Goal: Check status: Check status

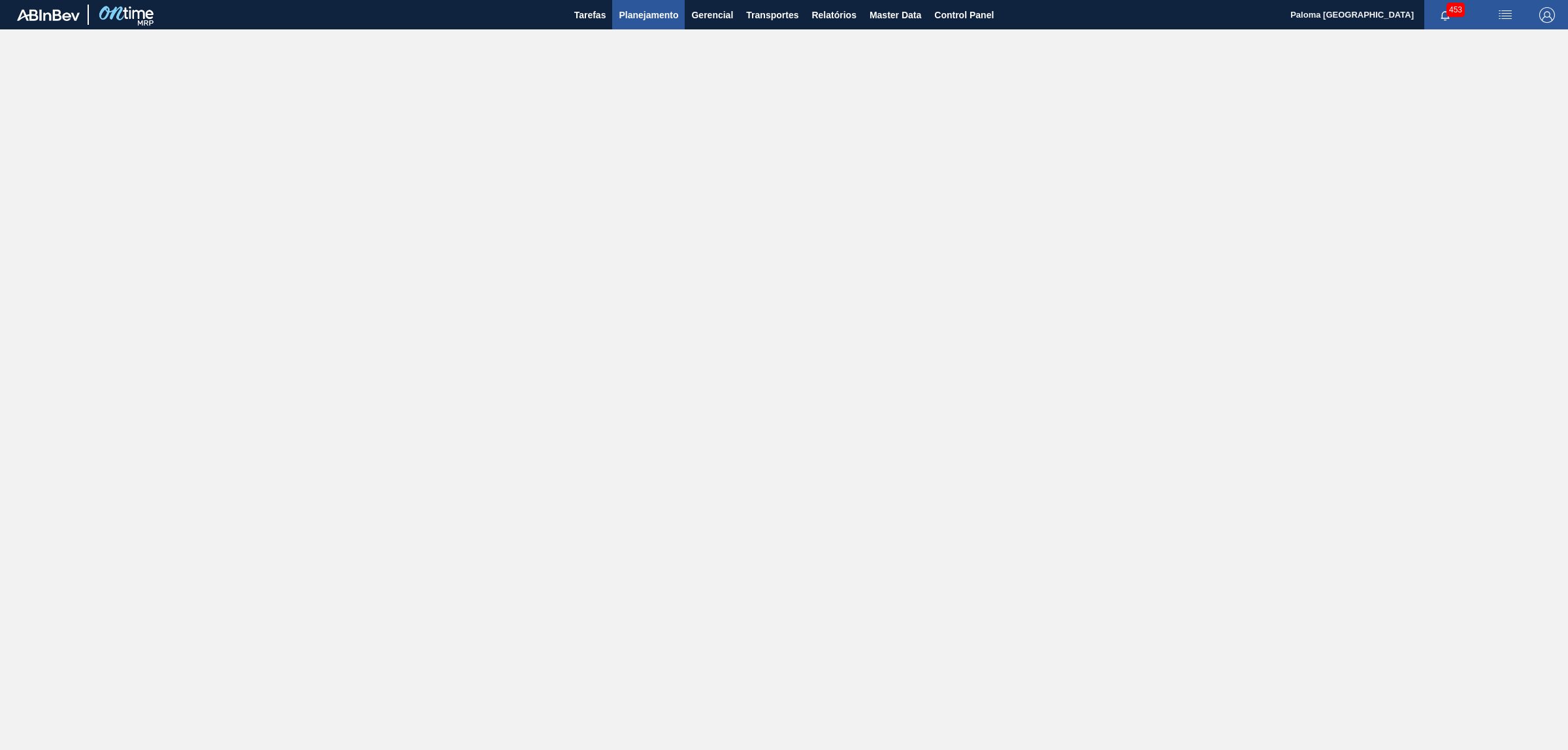
click at [645, 17] on span "Planejamento" at bounding box center [649, 15] width 60 height 16
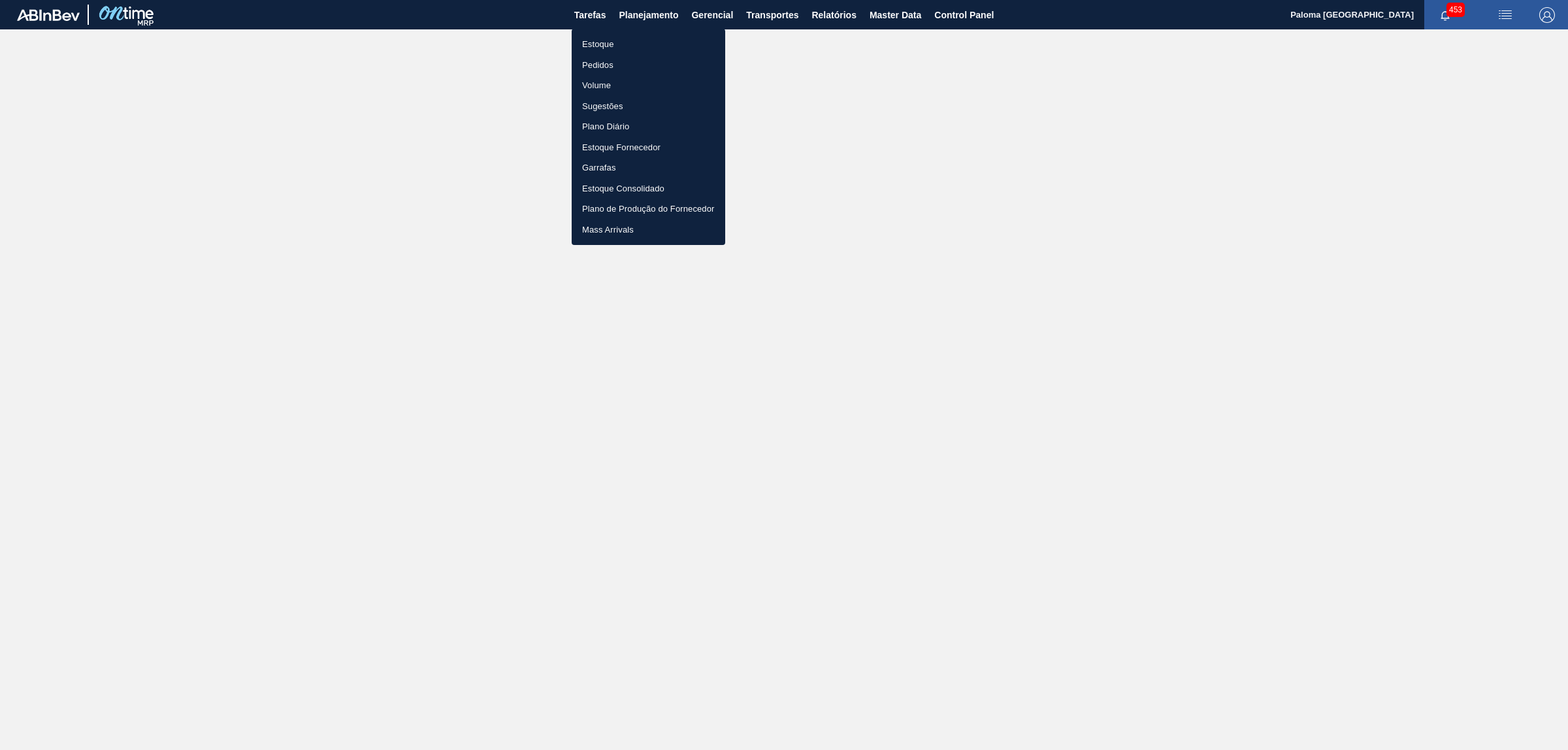
click at [609, 63] on li "Pedidos" at bounding box center [649, 66] width 154 height 21
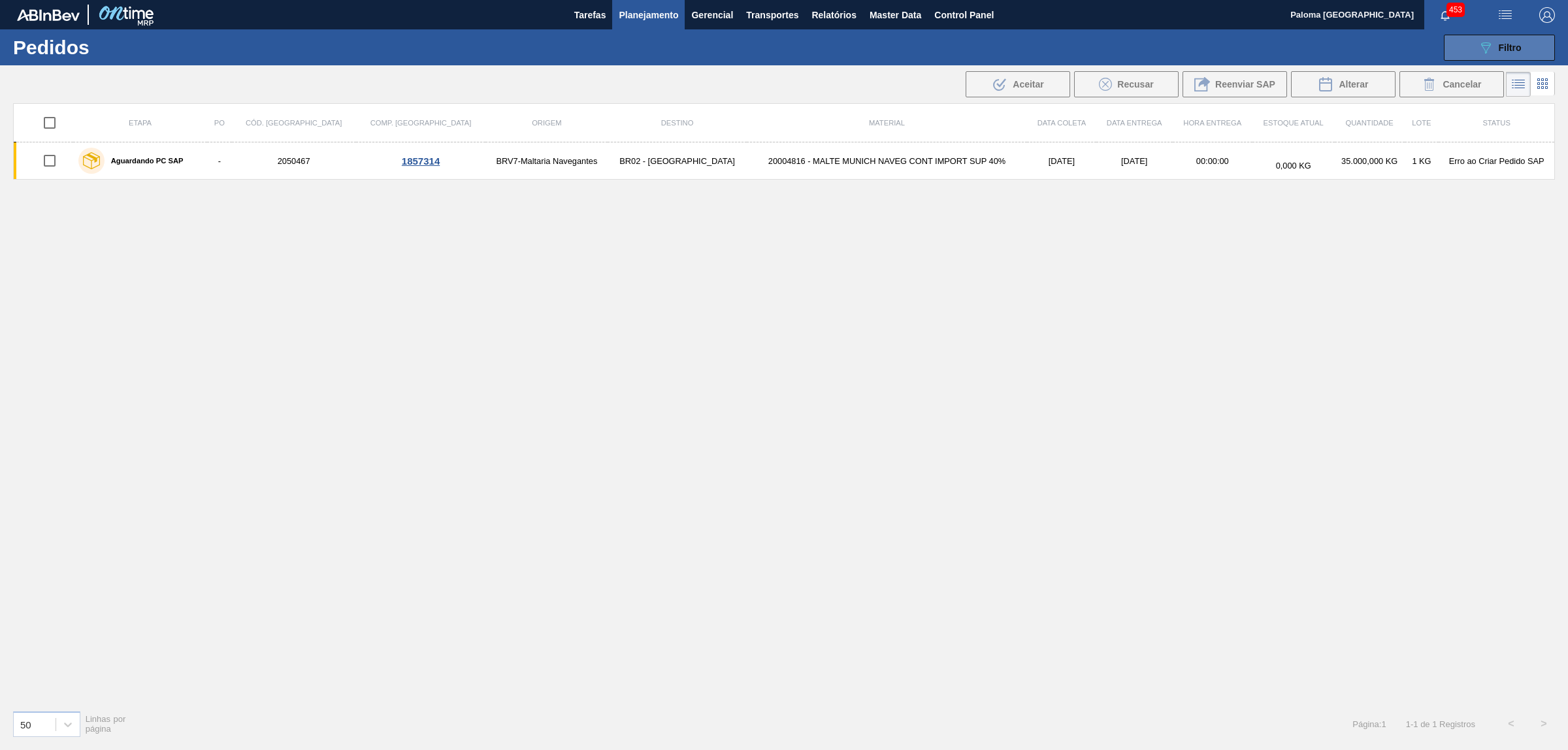
click at [1469, 54] on button "089F7B8B-B2A5-4AFE-B5C0-19BA573D28AC Filtro" at bounding box center [1500, 47] width 111 height 26
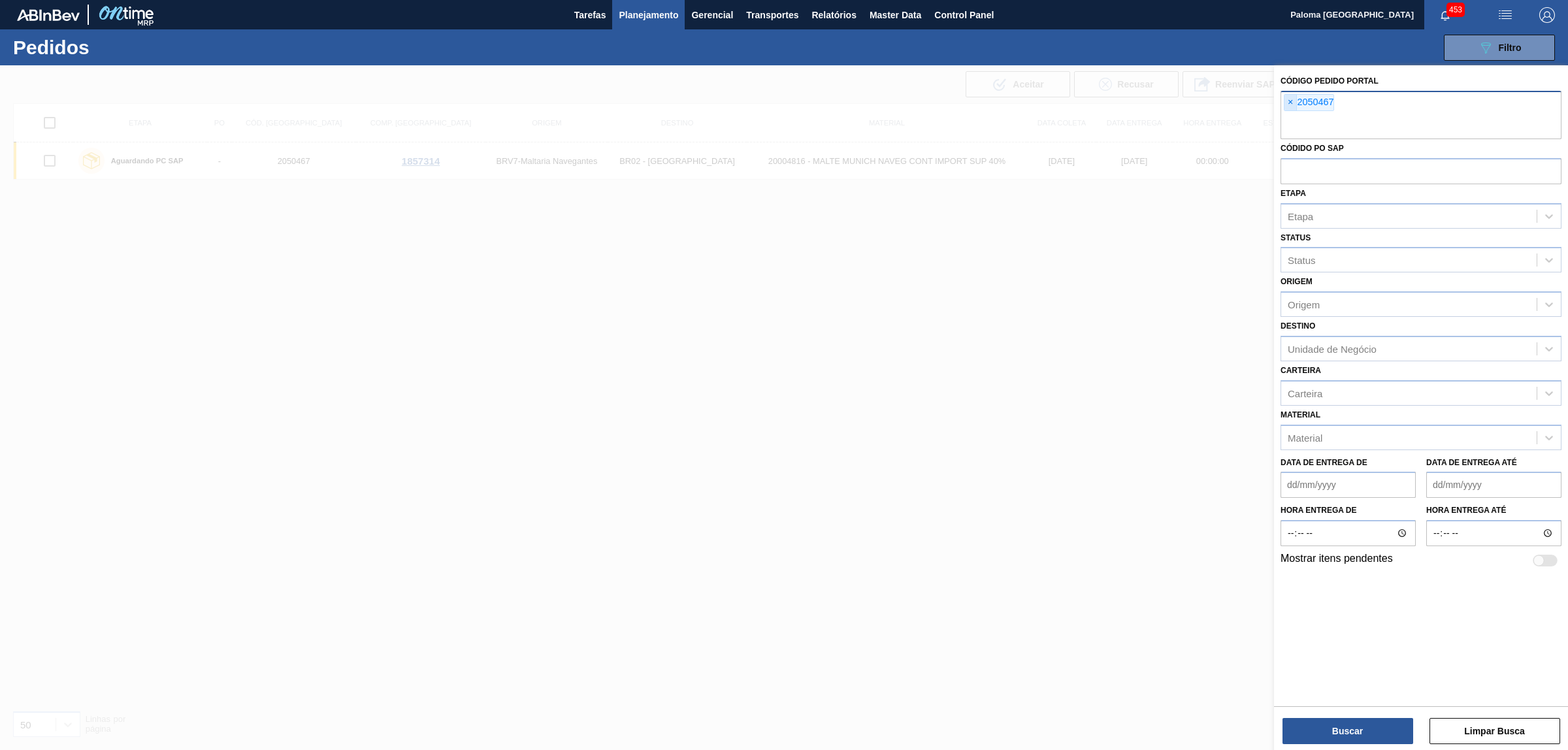
click at [1288, 103] on span "×" at bounding box center [1290, 103] width 13 height 16
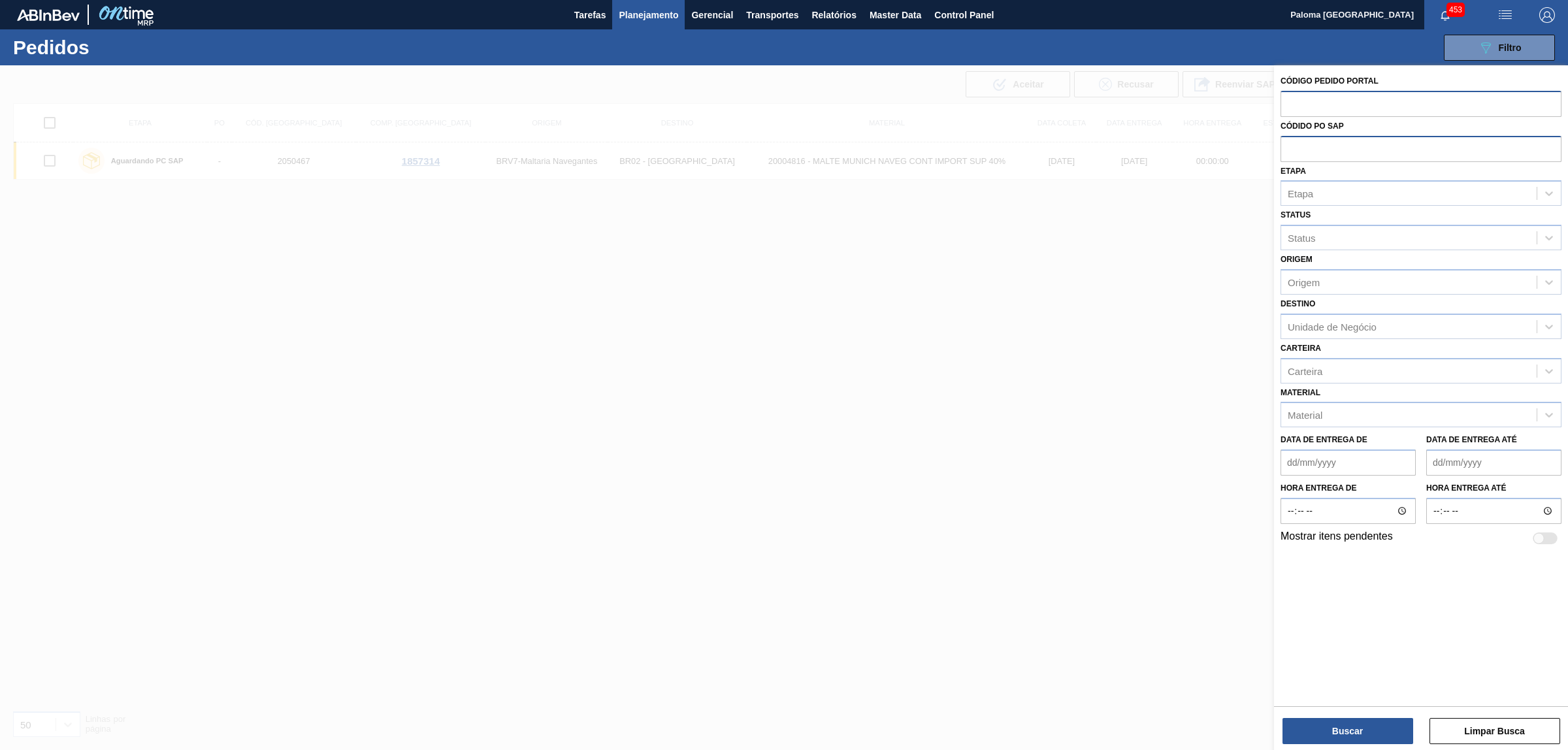
click at [1296, 155] on input "text" at bounding box center [1421, 148] width 281 height 25
paste input "5800390747"
type input "5800390747"
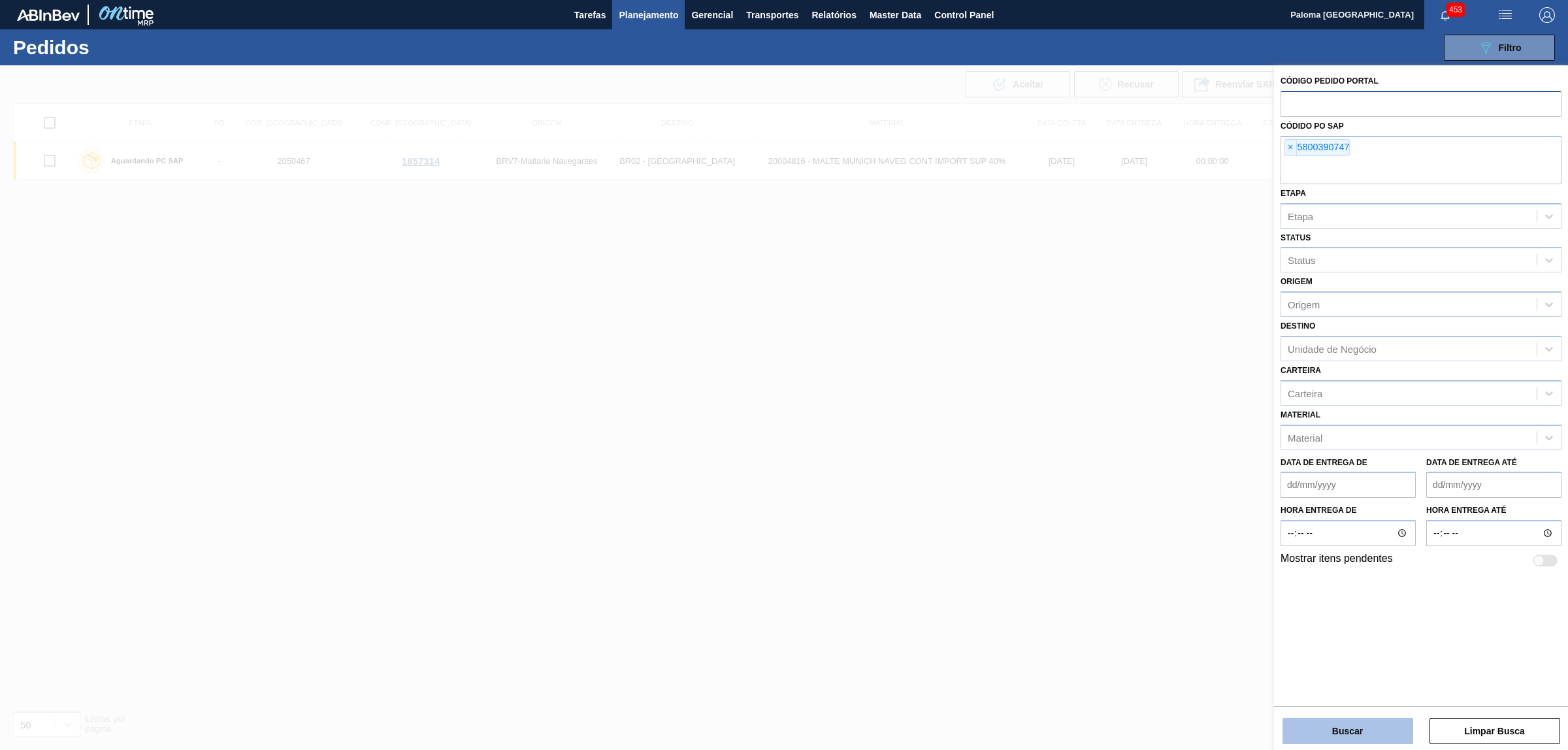
click at [1330, 736] on button "Buscar" at bounding box center [1347, 731] width 131 height 26
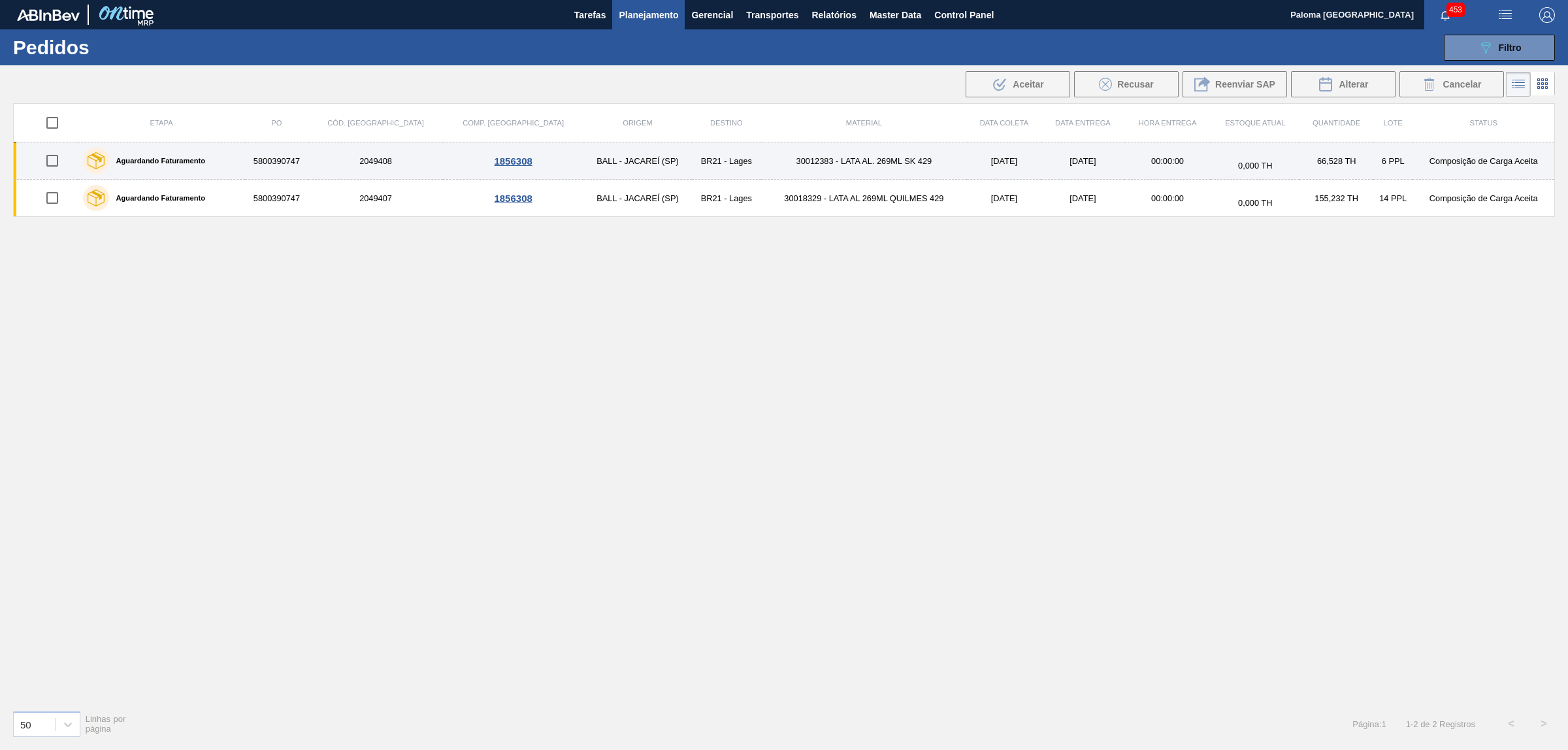
click at [454, 164] on div "1856308" at bounding box center [513, 161] width 136 height 11
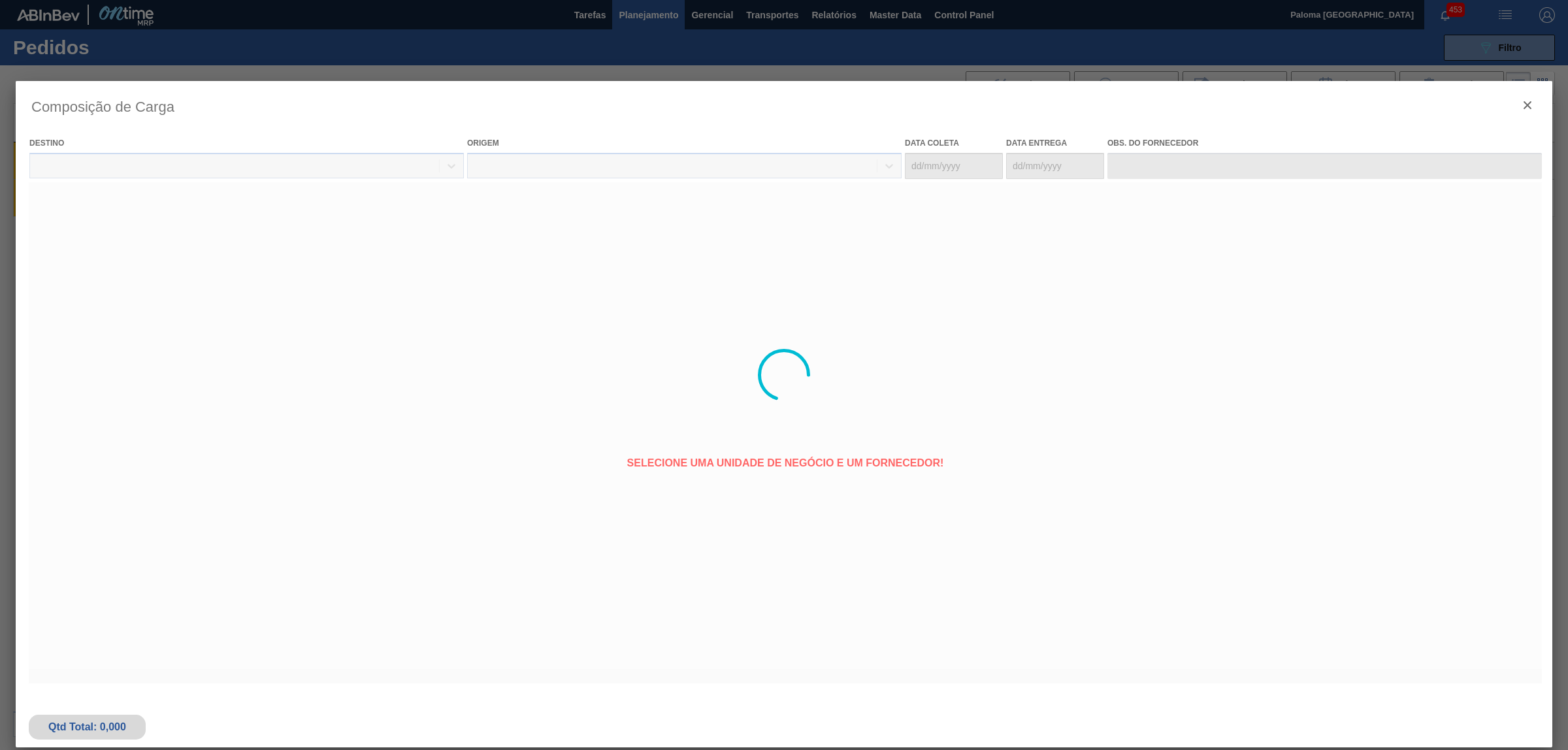
type coleta "[DATE]"
type Entrega "[DATE]"
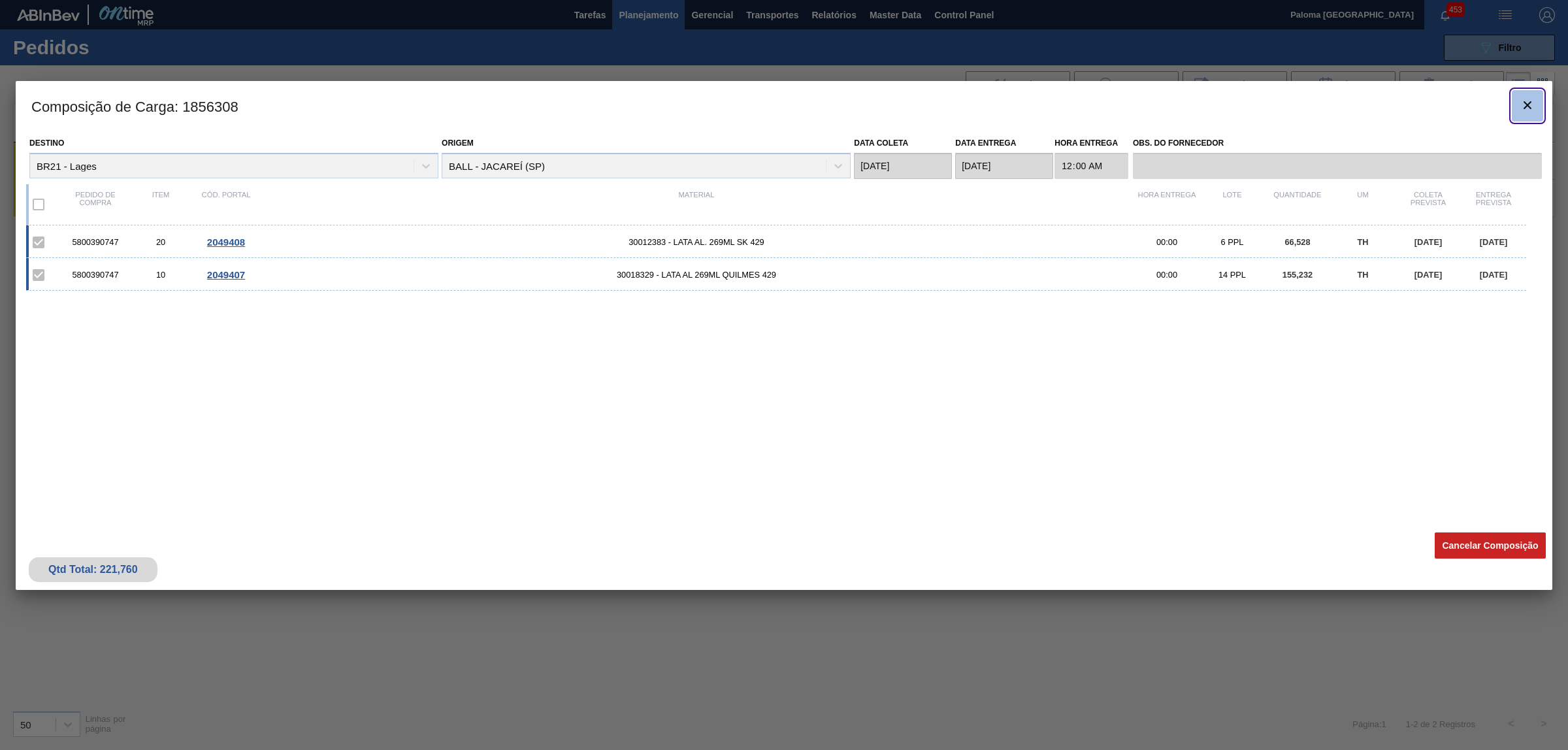
click at [1527, 113] on icon "botão de ícone" at bounding box center [1528, 105] width 16 height 16
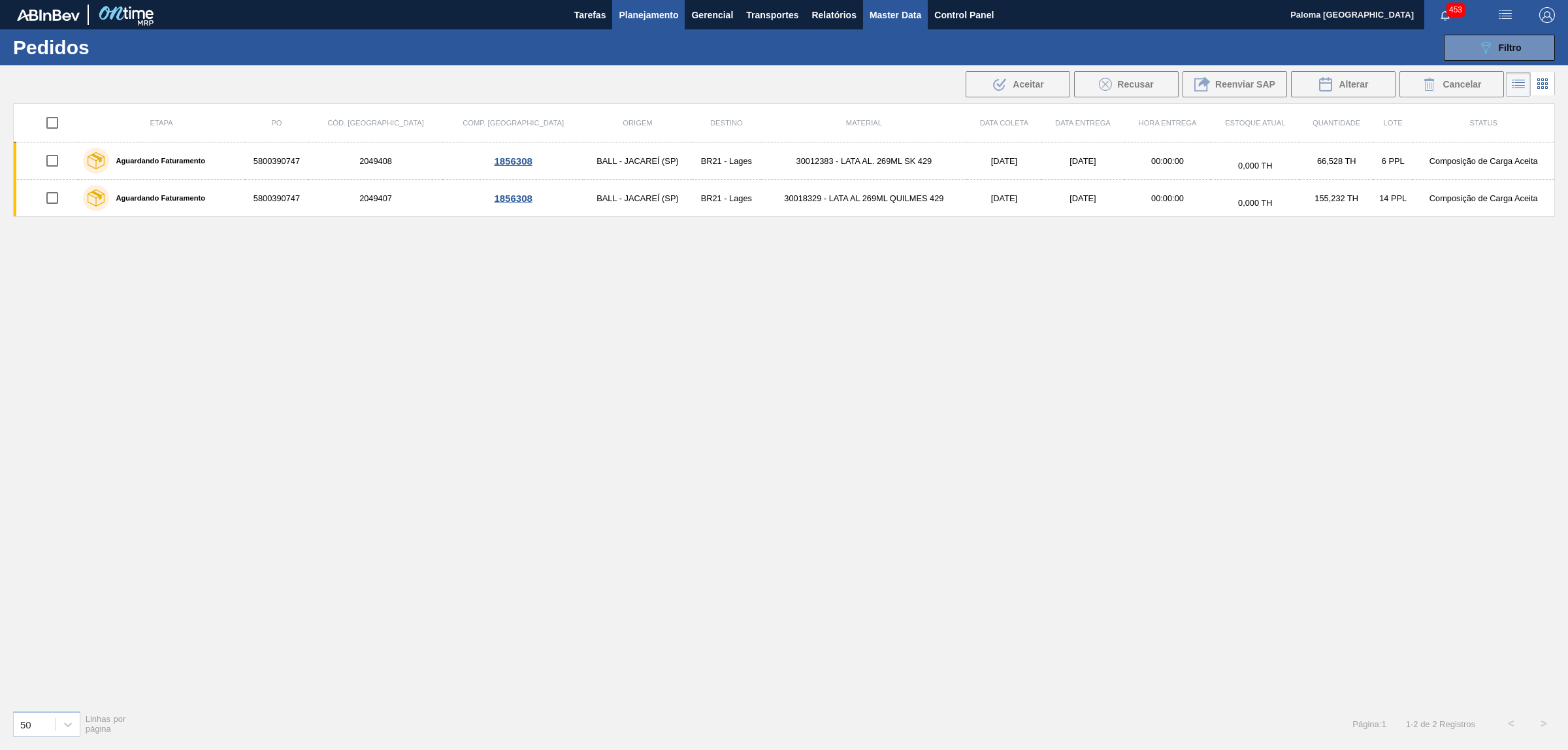
click at [880, 13] on span "Master Data" at bounding box center [896, 15] width 52 height 16
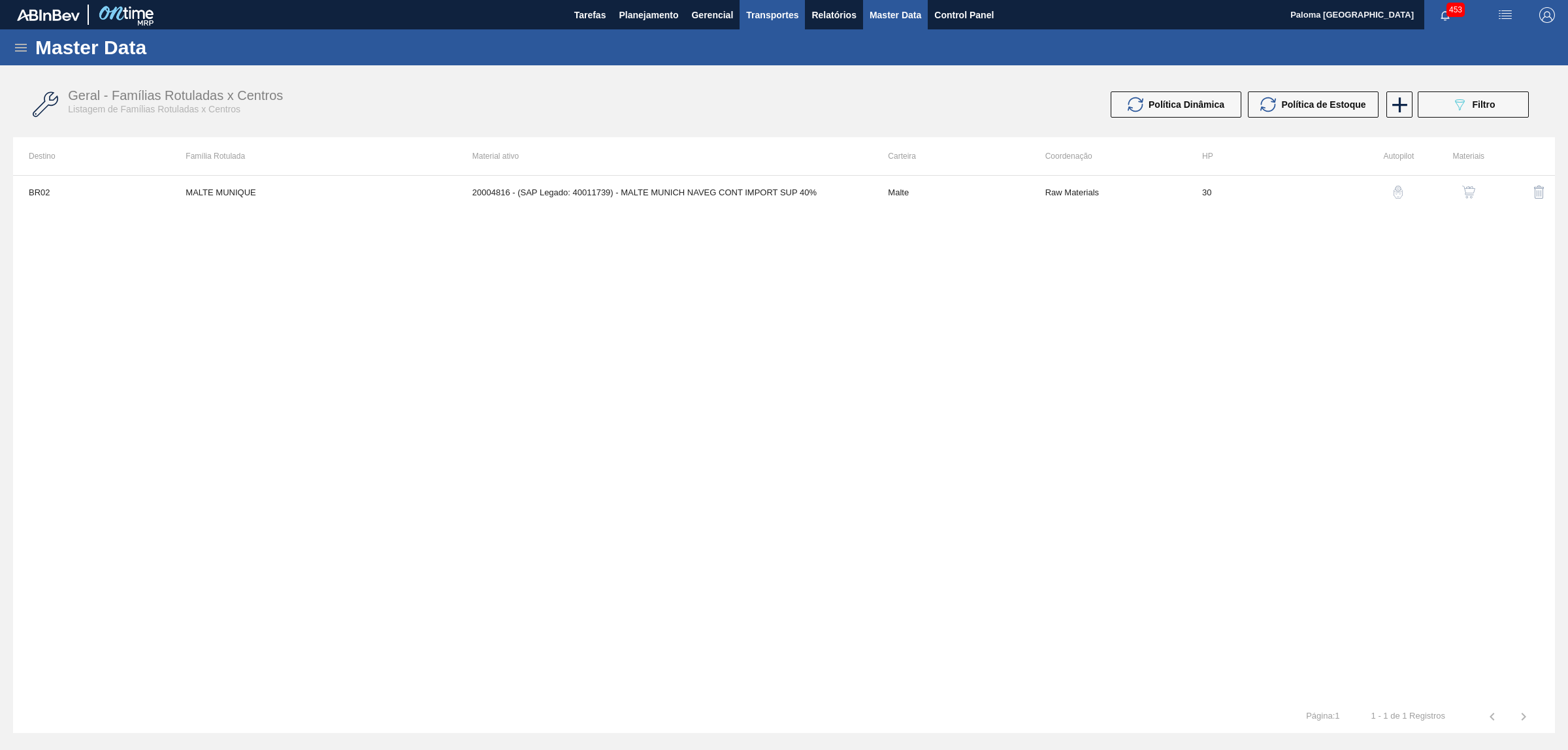
click at [778, 11] on span "Transportes" at bounding box center [772, 15] width 52 height 16
click at [768, 41] on li "Composição de Carga" at bounding box center [772, 44] width 107 height 21
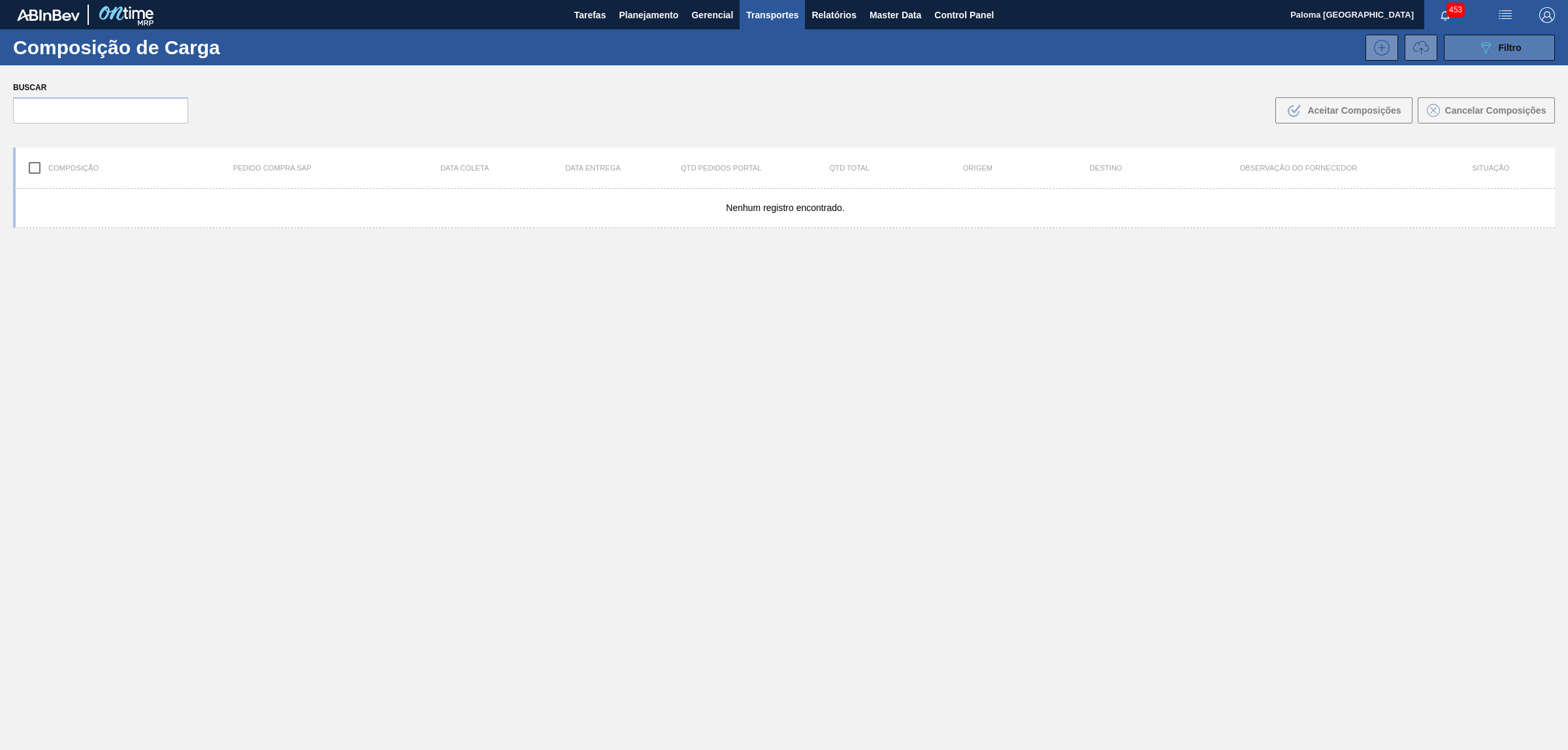
click at [1465, 48] on button "089F7B8B-B2A5-4AFE-B5C0-19BA573D28AC Filtro" at bounding box center [1500, 47] width 111 height 26
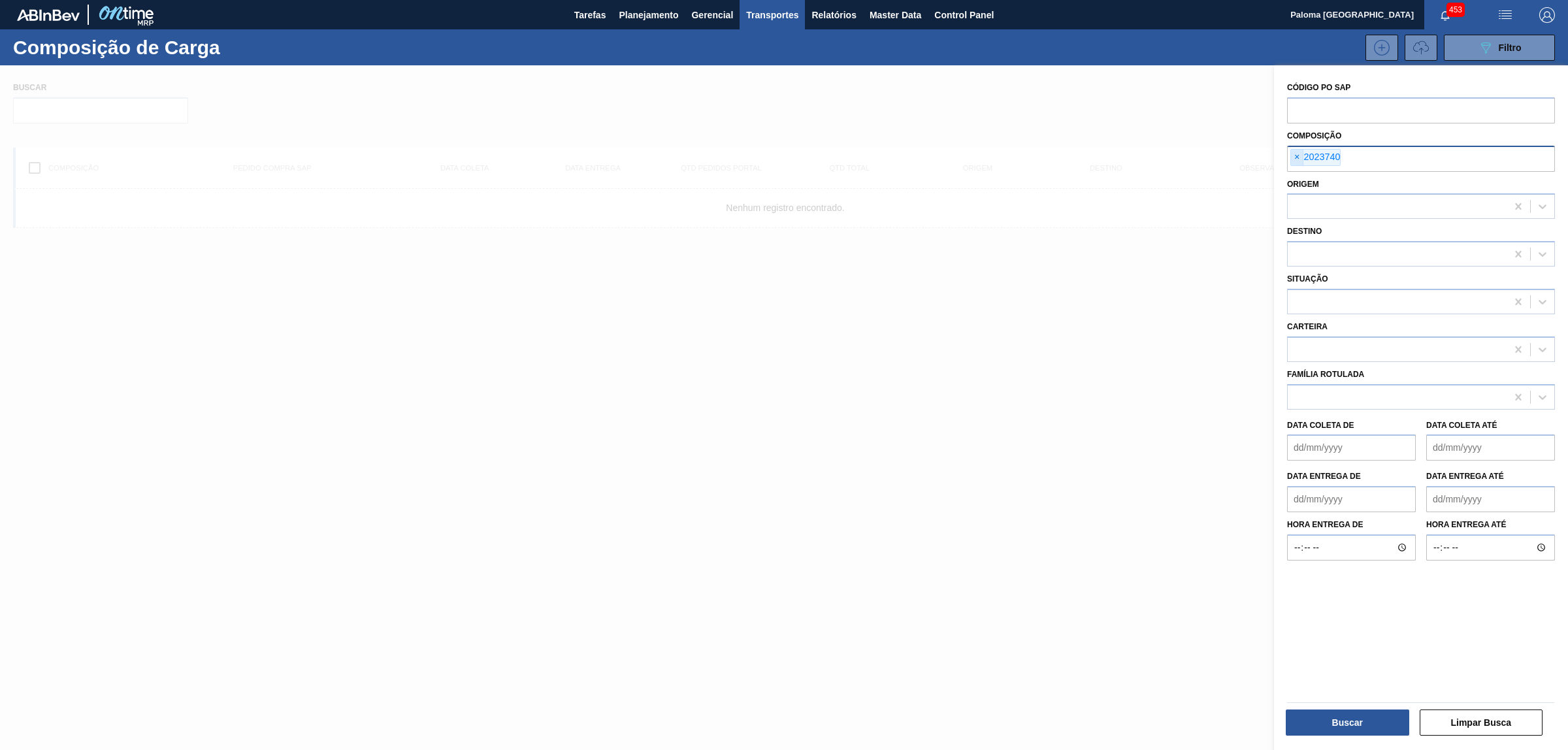
click at [1295, 158] on span "×" at bounding box center [1297, 158] width 13 height 16
click at [1302, 719] on button "Buscar" at bounding box center [1347, 722] width 123 height 26
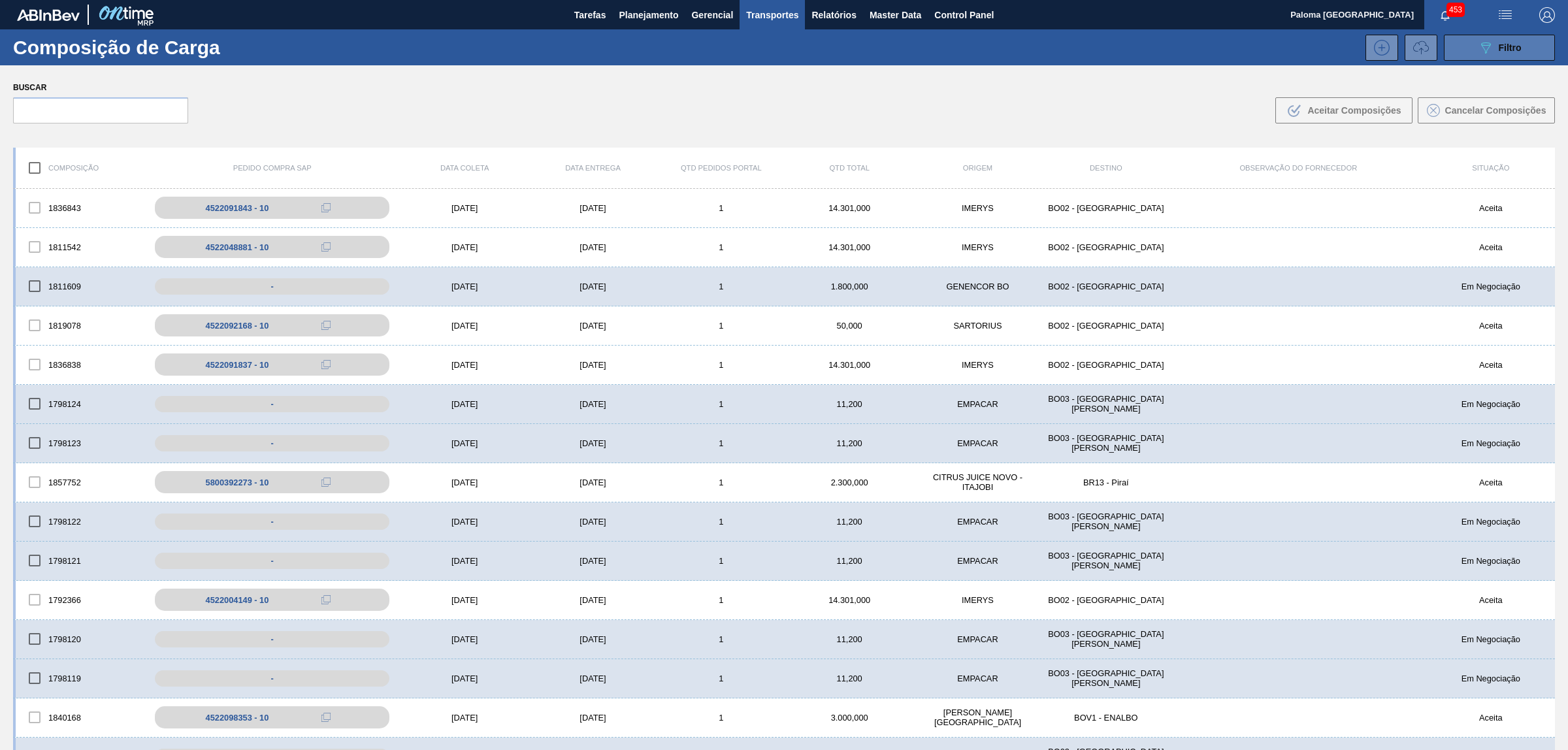
click at [1461, 46] on button "089F7B8B-B2A5-4AFE-B5C0-19BA573D28AC Filtro" at bounding box center [1500, 47] width 111 height 26
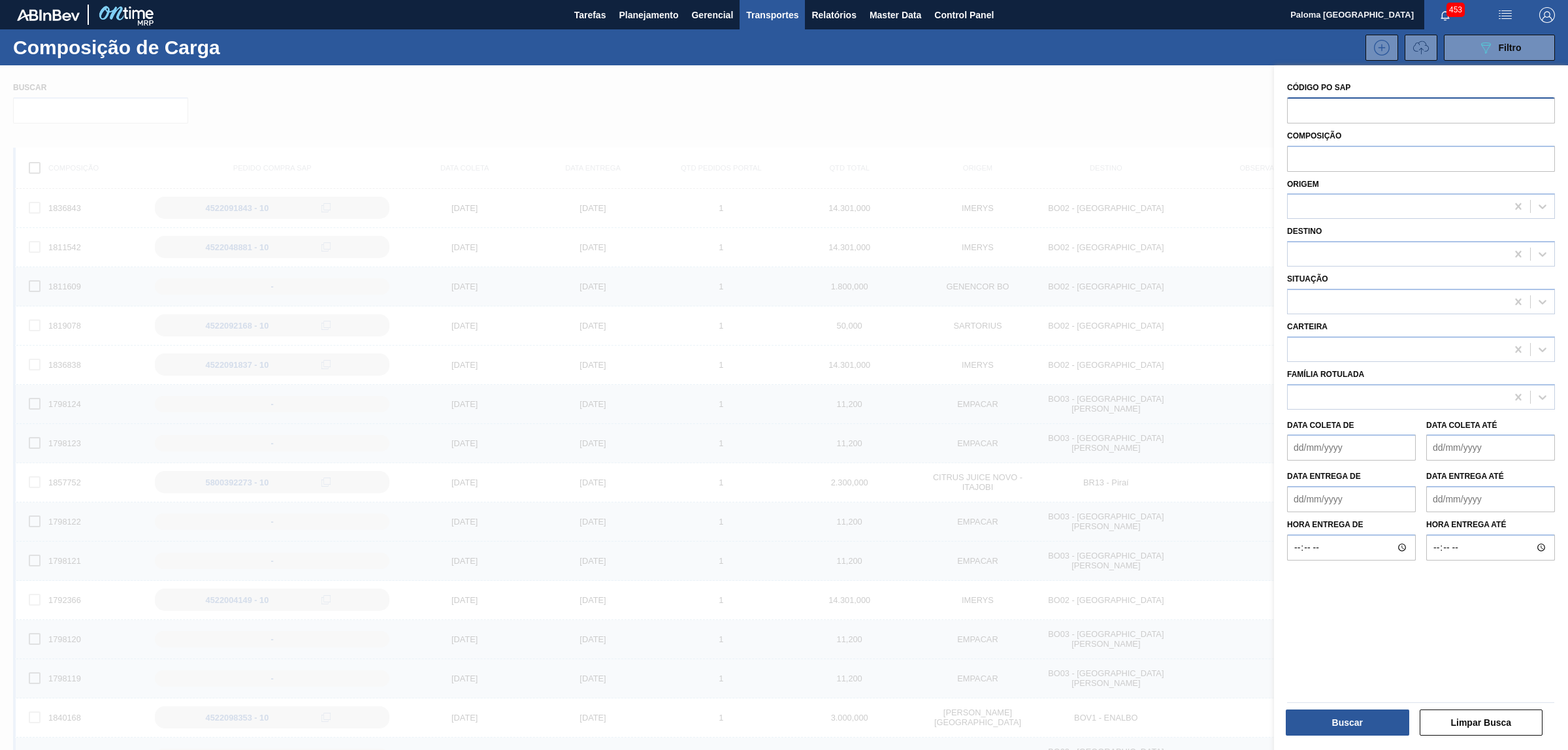
click at [1308, 99] on input "text" at bounding box center [1421, 109] width 268 height 25
paste input "5800392319"
type input "5800392319"
click at [1356, 724] on button "Buscar" at bounding box center [1347, 722] width 123 height 26
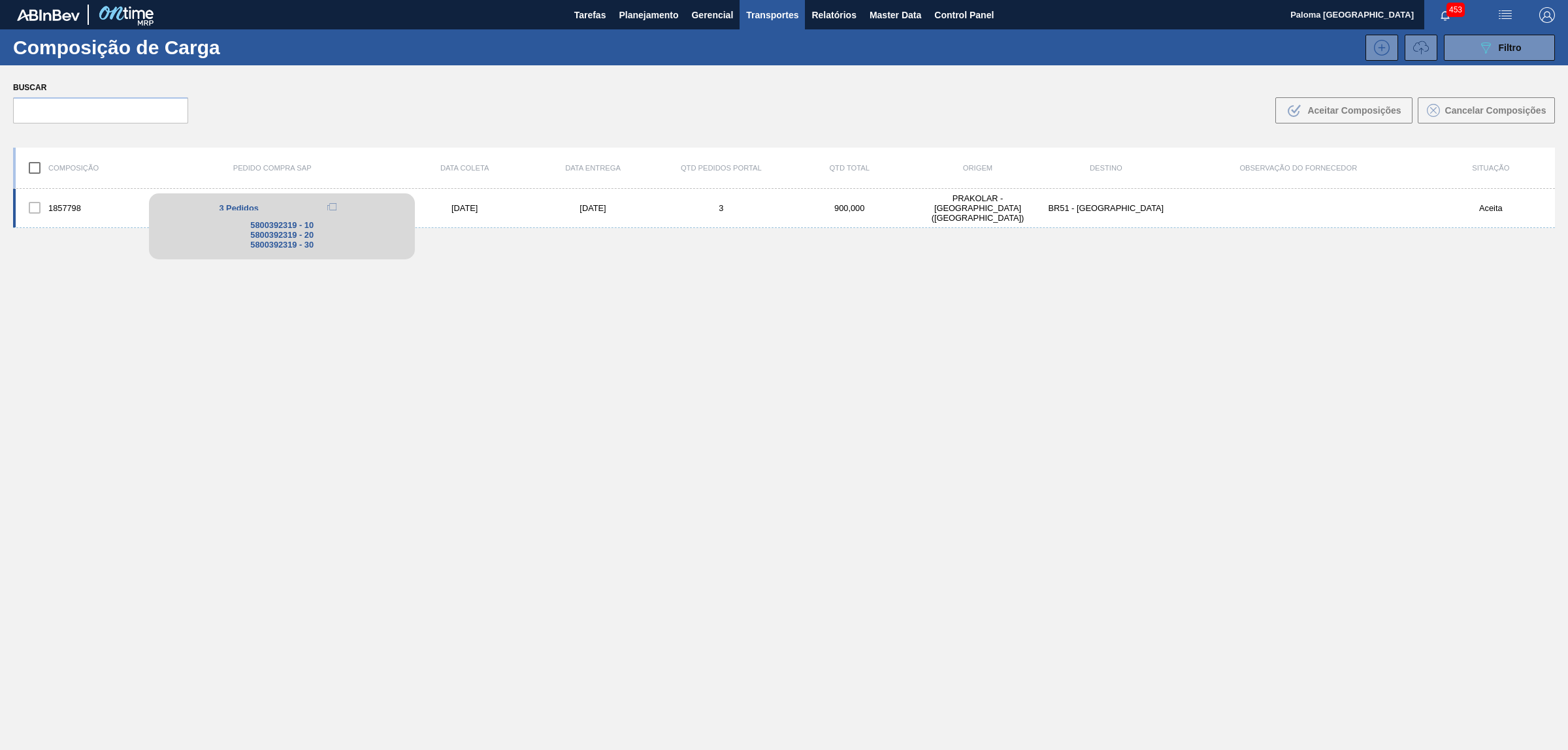
click at [207, 216] on div "5800392319 - 10 5800392319 - 20 5800392319 - 30" at bounding box center [282, 235] width 266 height 49
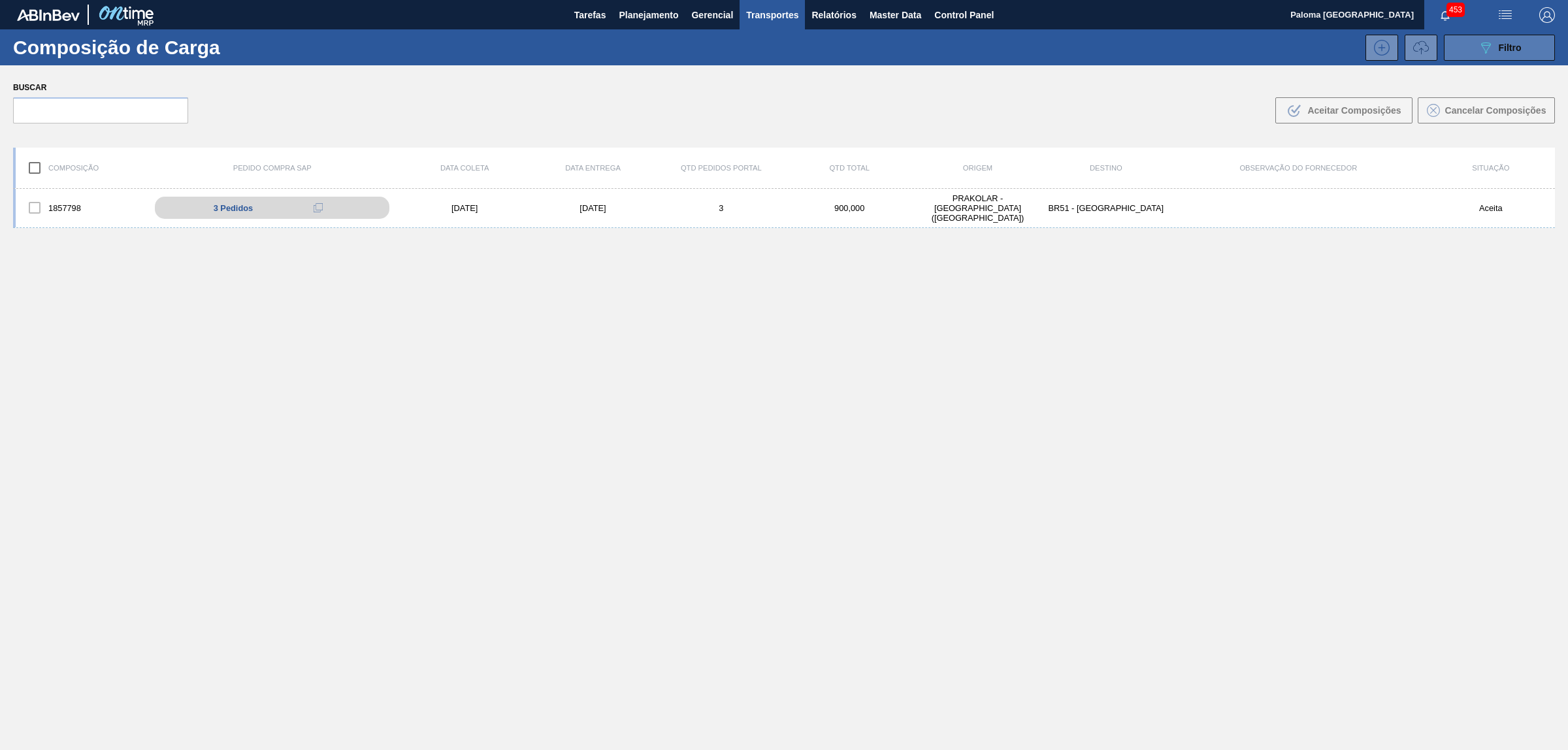
click at [1471, 46] on button "089F7B8B-B2A5-4AFE-B5C0-19BA573D28AC Filtro" at bounding box center [1500, 47] width 111 height 26
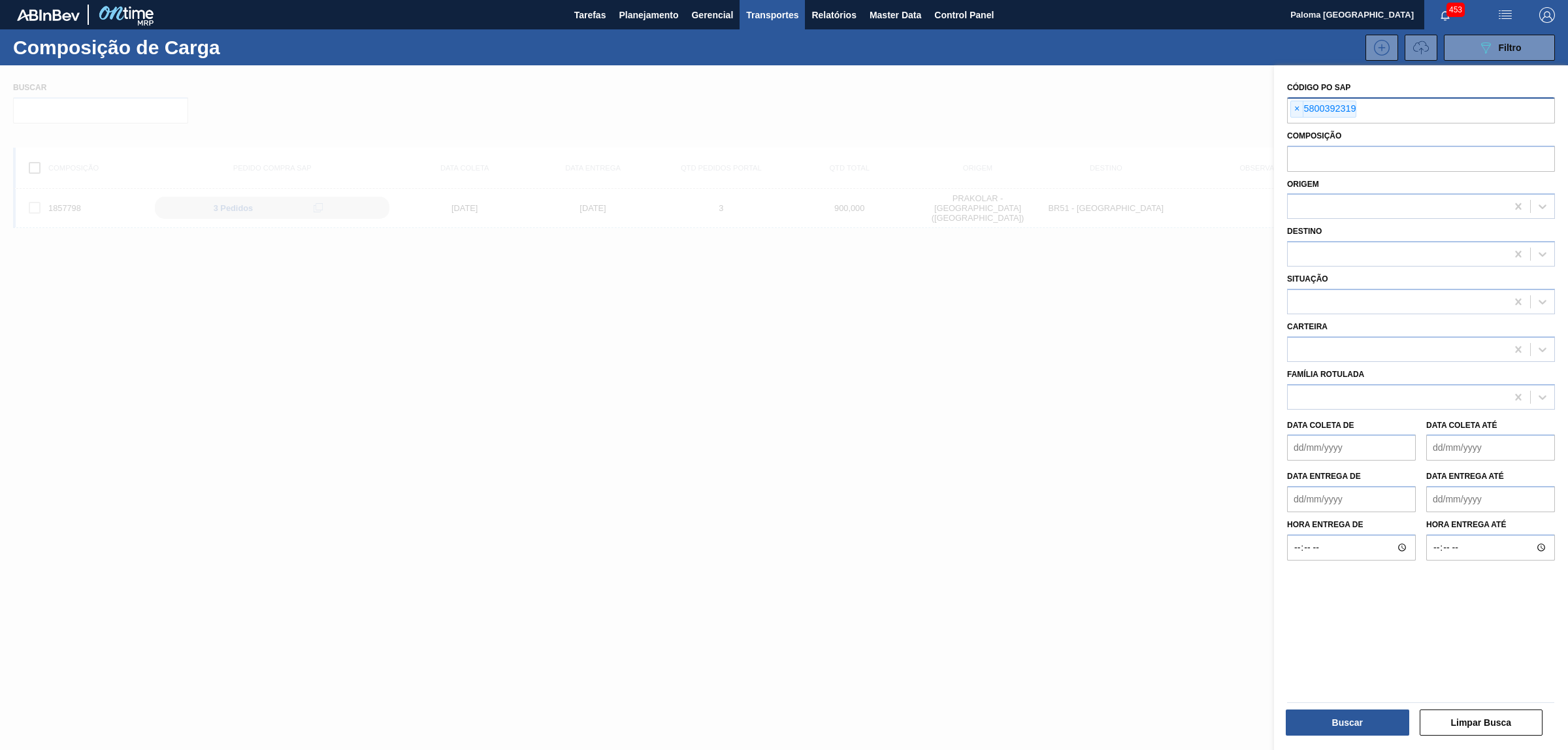
click at [1289, 107] on div "× 5800392319" at bounding box center [1421, 109] width 268 height 25
paste input "5800390747"
type input "5800390747"
click at [1299, 111] on span "×" at bounding box center [1297, 109] width 13 height 16
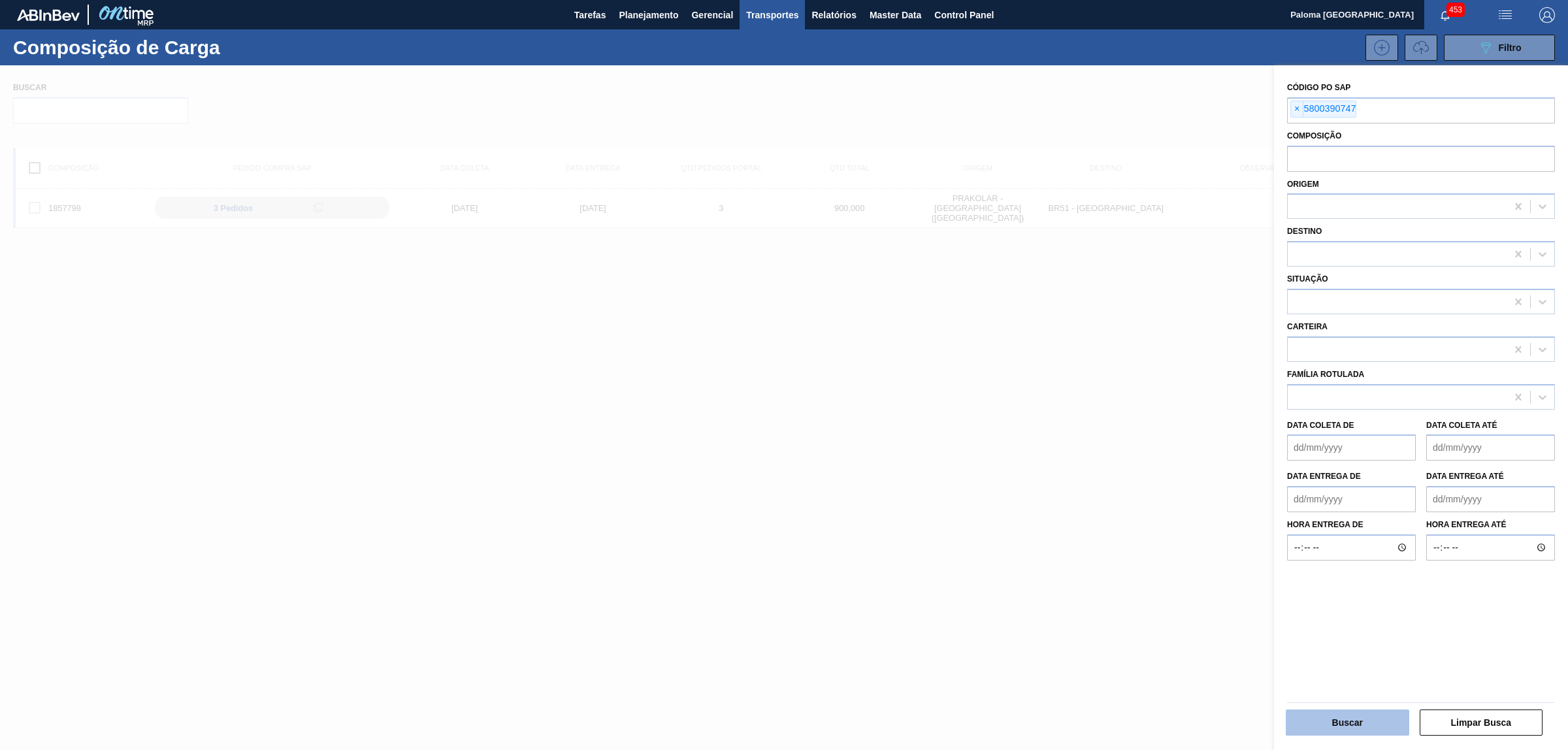
click at [1347, 733] on button "Buscar" at bounding box center [1347, 722] width 123 height 26
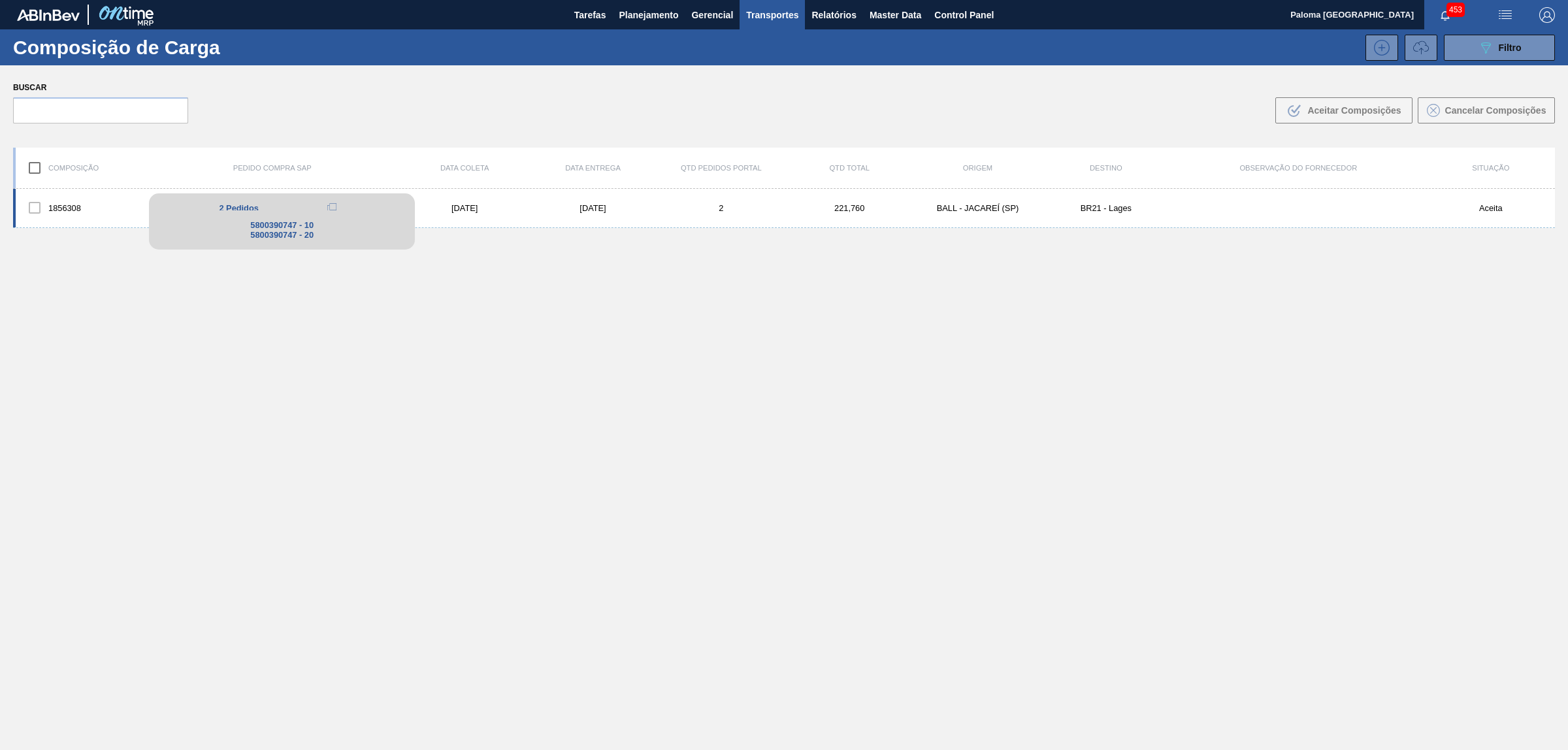
click at [233, 207] on span "2 Pedidos" at bounding box center [238, 208] width 39 height 10
click at [120, 209] on div "1856308" at bounding box center [79, 207] width 128 height 27
click at [500, 206] on div "[DATE]" at bounding box center [464, 208] width 128 height 10
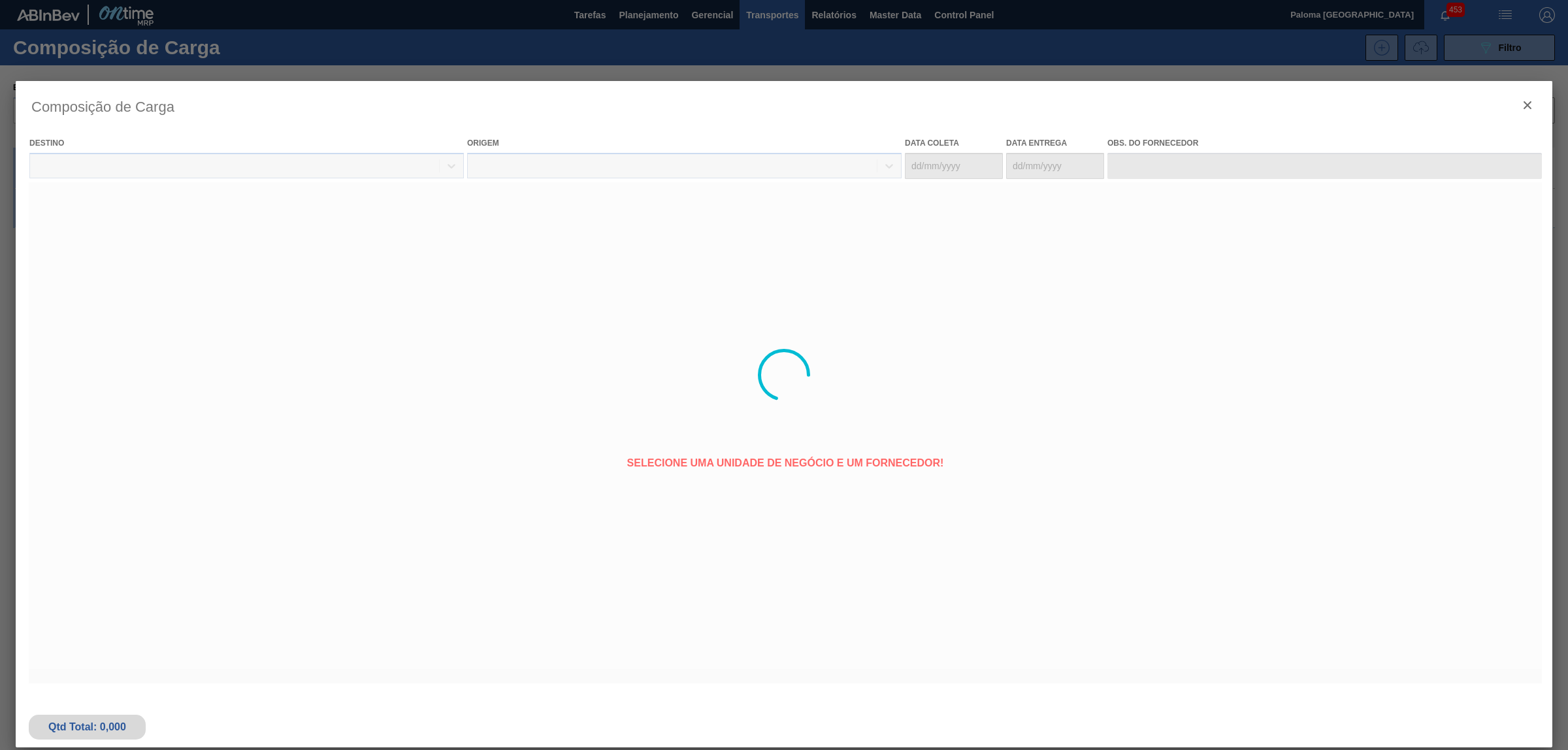
type coleta "[DATE]"
type Entrega "[DATE]"
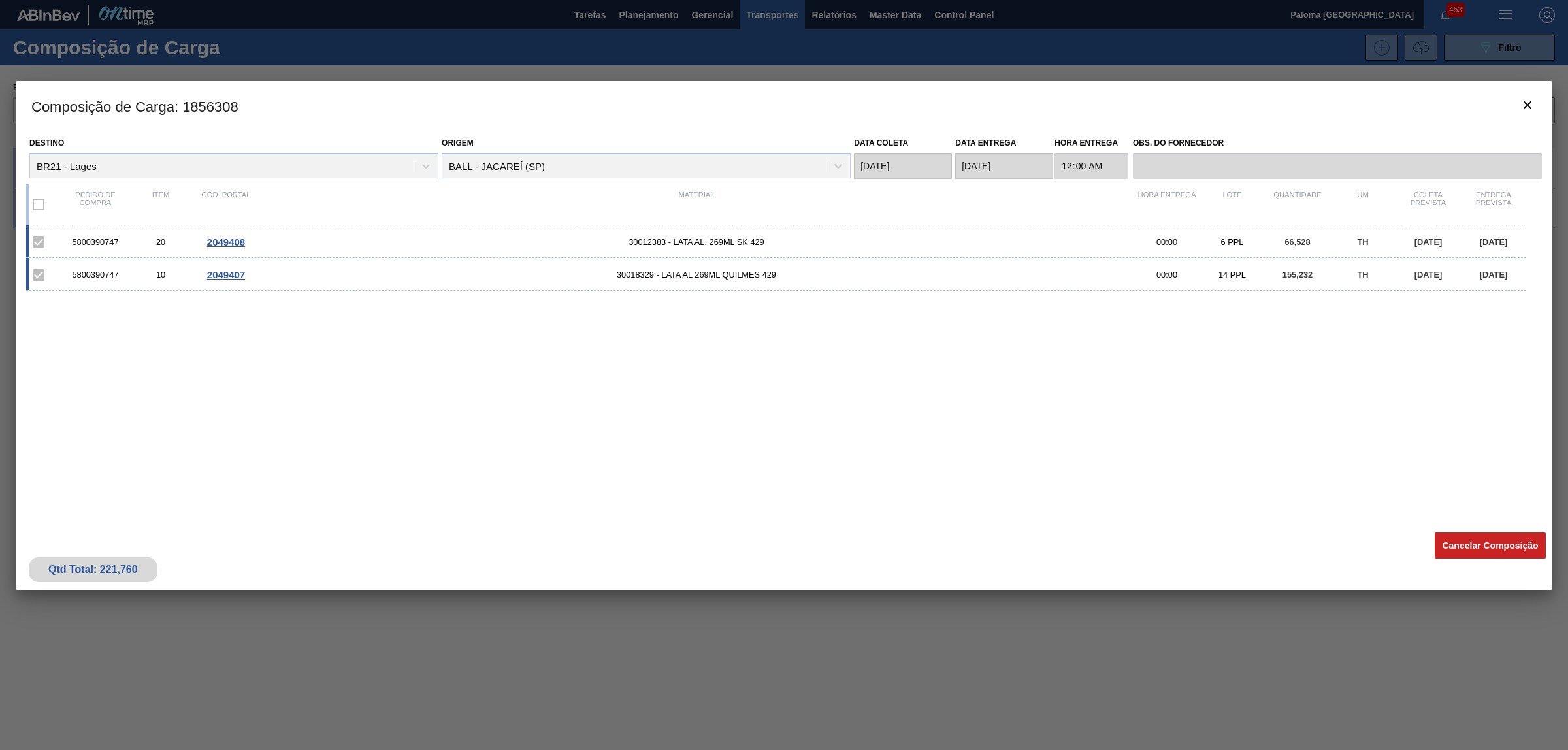
click at [455, 671] on div at bounding box center [784, 375] width 1568 height 750
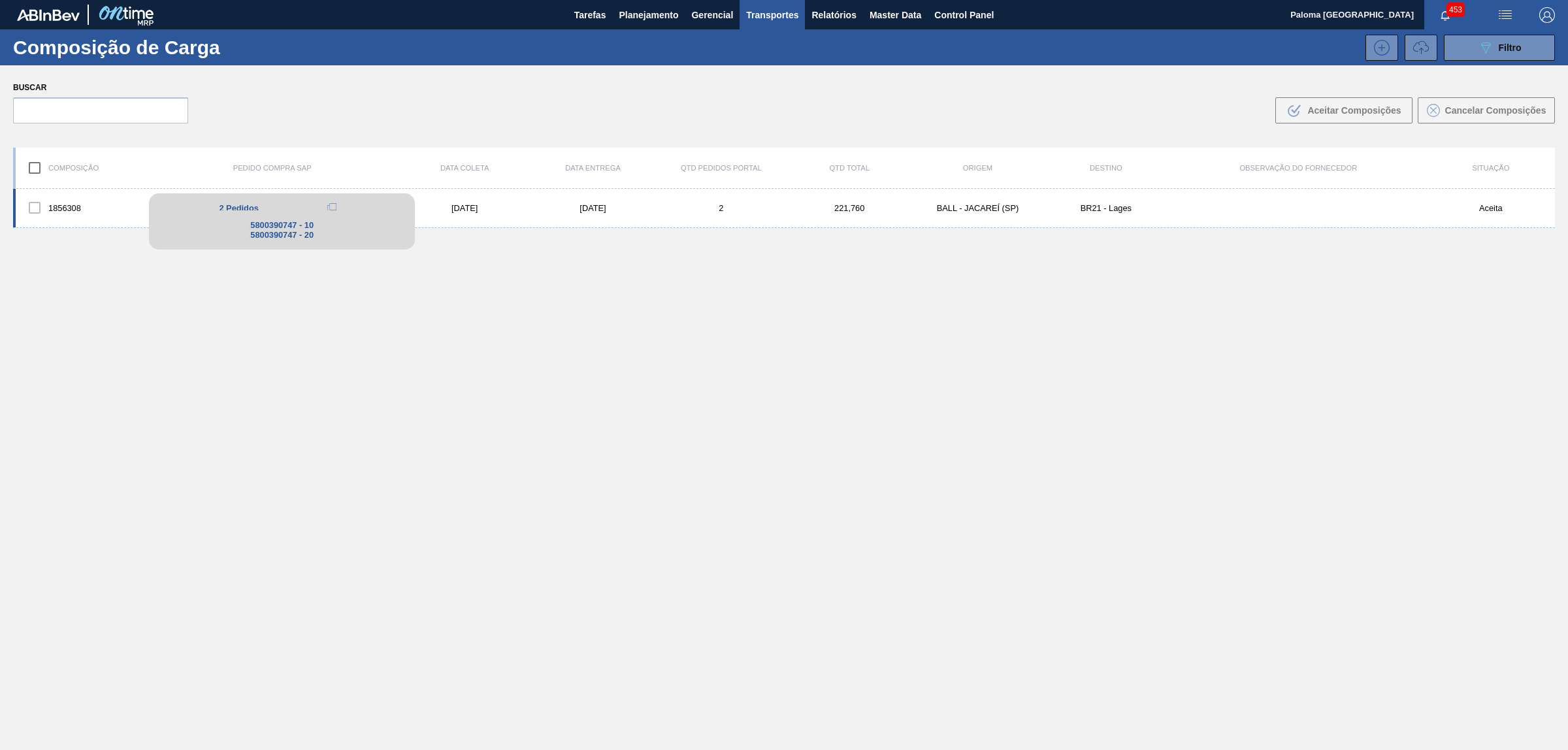
click at [246, 206] on span "2 Pedidos" at bounding box center [238, 208] width 39 height 10
click at [97, 197] on div "1856308" at bounding box center [79, 207] width 128 height 27
click at [113, 206] on div "1856308" at bounding box center [79, 207] width 128 height 27
click at [415, 216] on div "1856308 2 Pedidos 5800390747 - 10 5800390747 - 20 [DATE] [DATE] 2 221,760 BALL …" at bounding box center [784, 208] width 1542 height 39
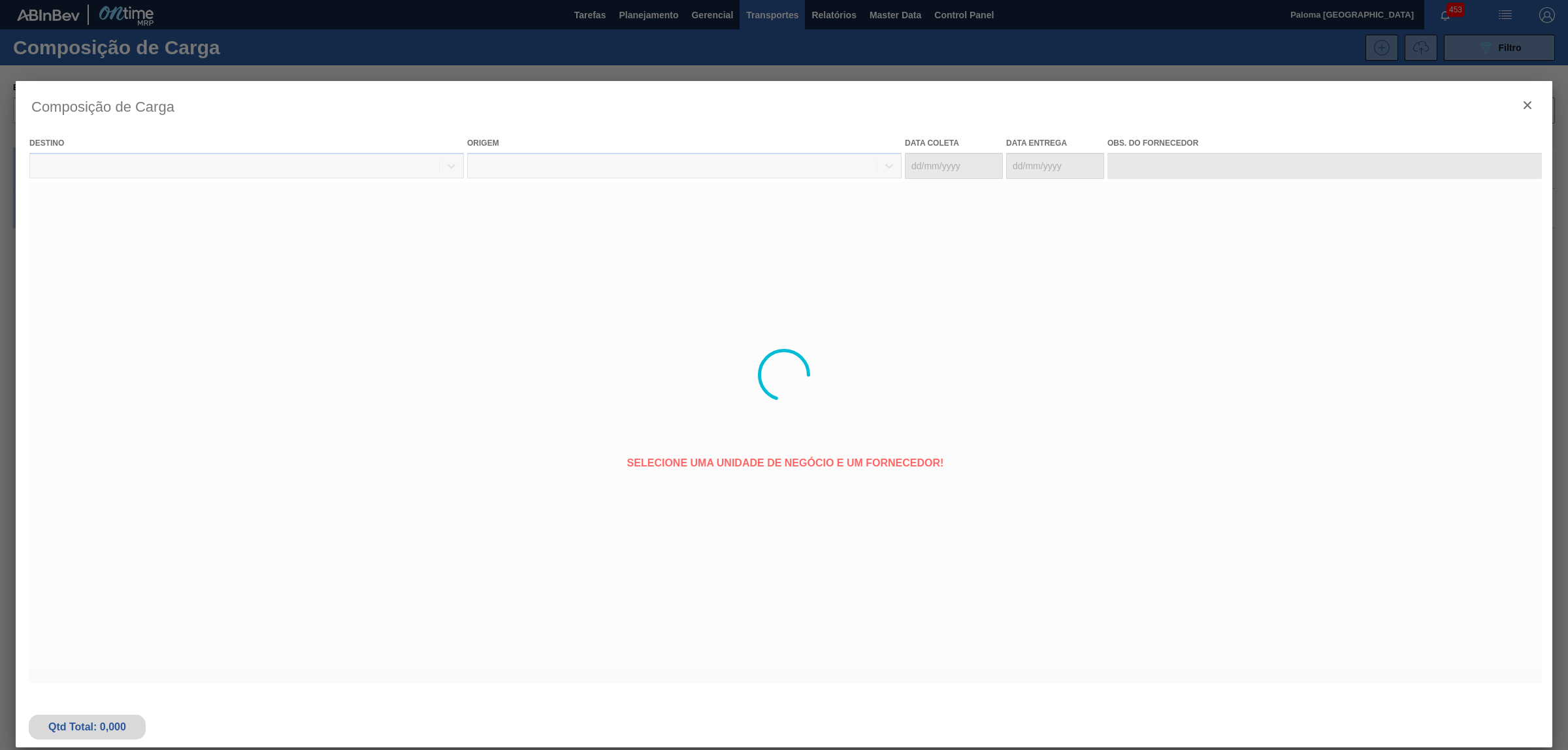
type coleta "[DATE]"
type Entrega "[DATE]"
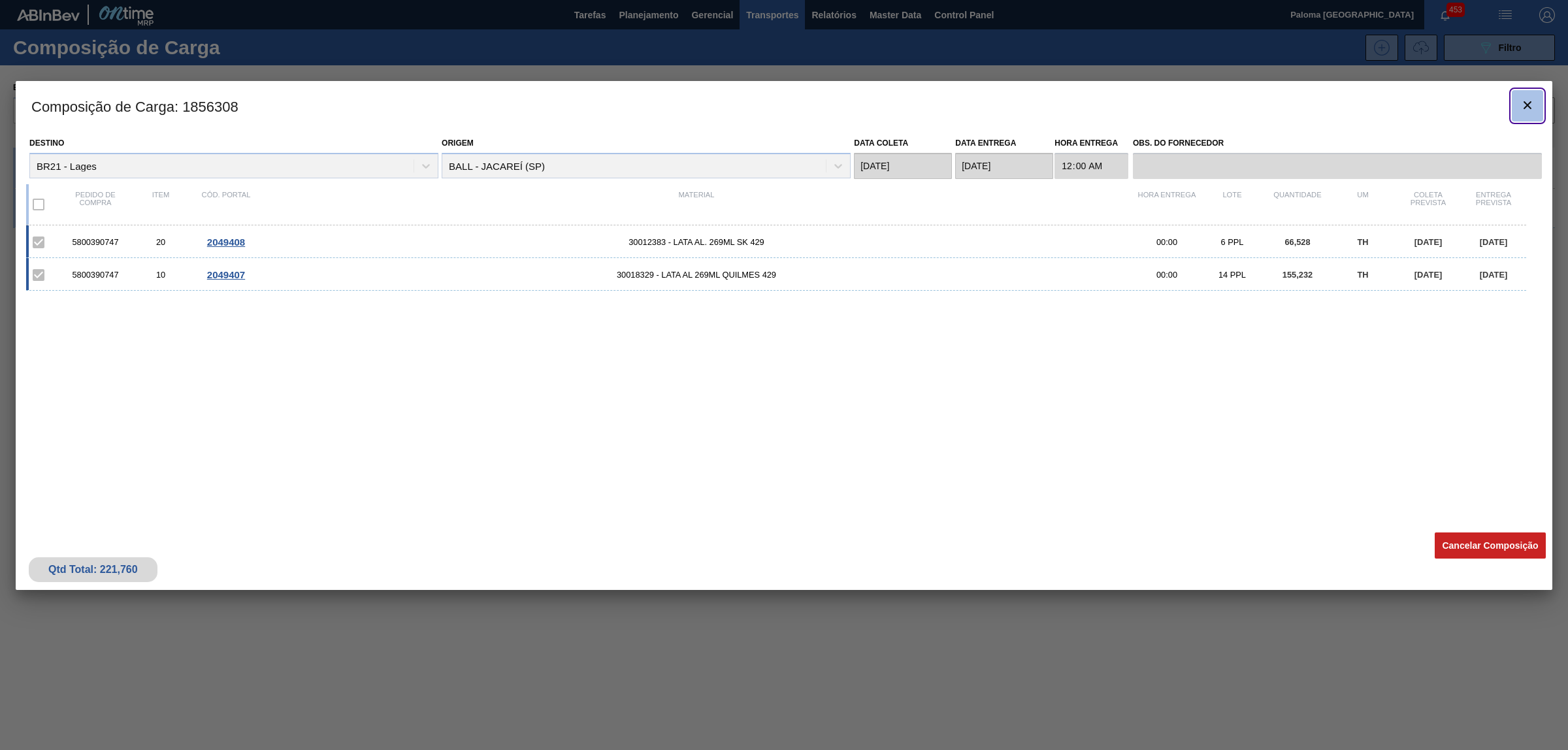
click at [1531, 103] on icon "botão de ícone" at bounding box center [1528, 105] width 16 height 16
